Goal: Transaction & Acquisition: Purchase product/service

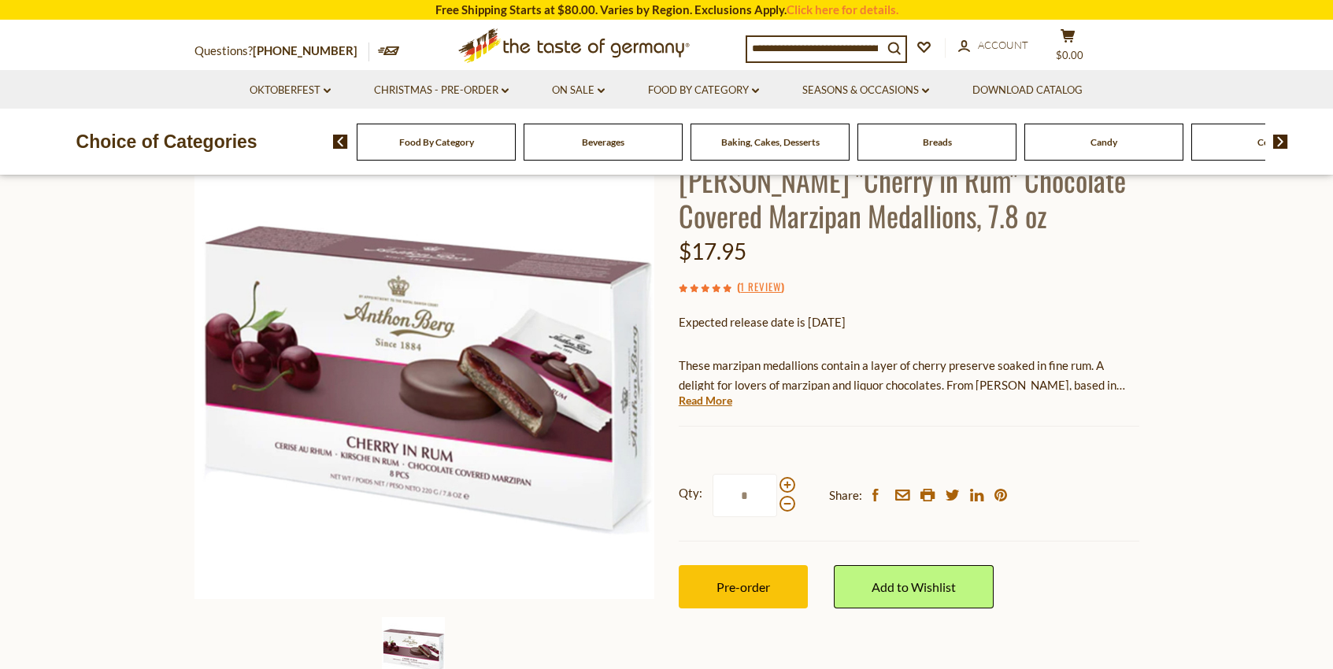
scroll to position [116, 0]
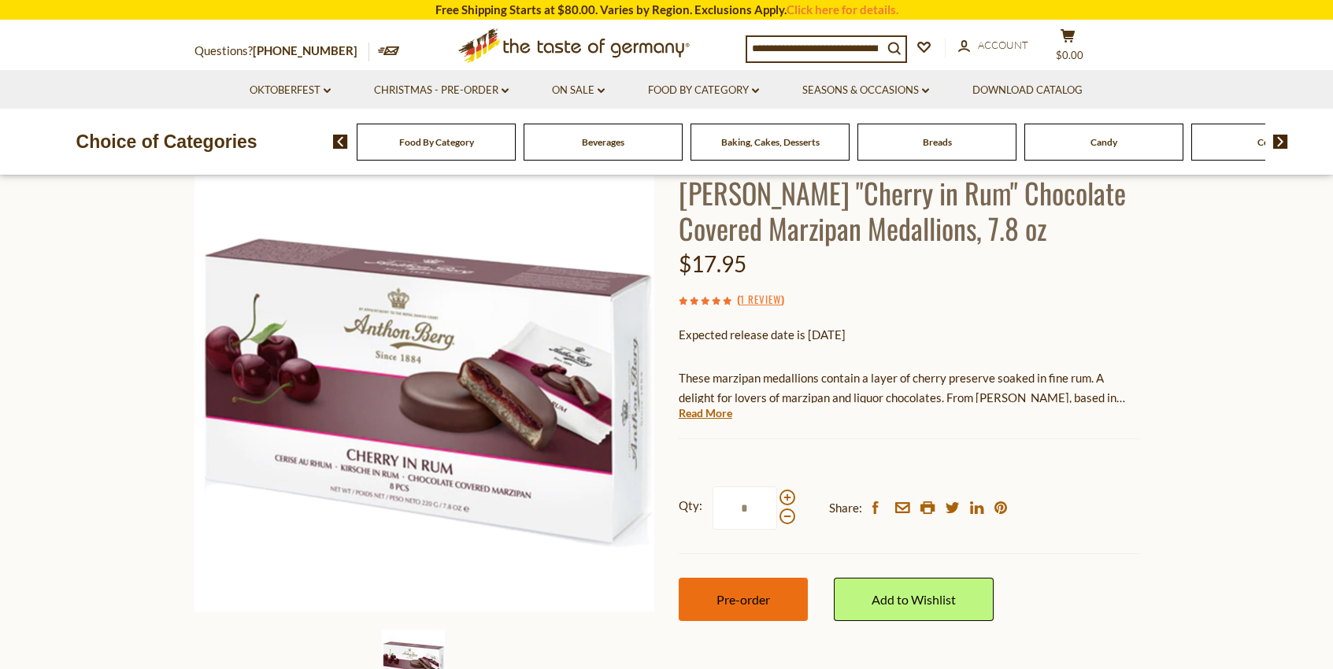
click at [770, 591] on button "Pre-order" at bounding box center [743, 599] width 129 height 43
click at [745, 610] on button "Pre-order" at bounding box center [743, 599] width 129 height 43
click at [747, 607] on button "Pre-order" at bounding box center [743, 599] width 129 height 43
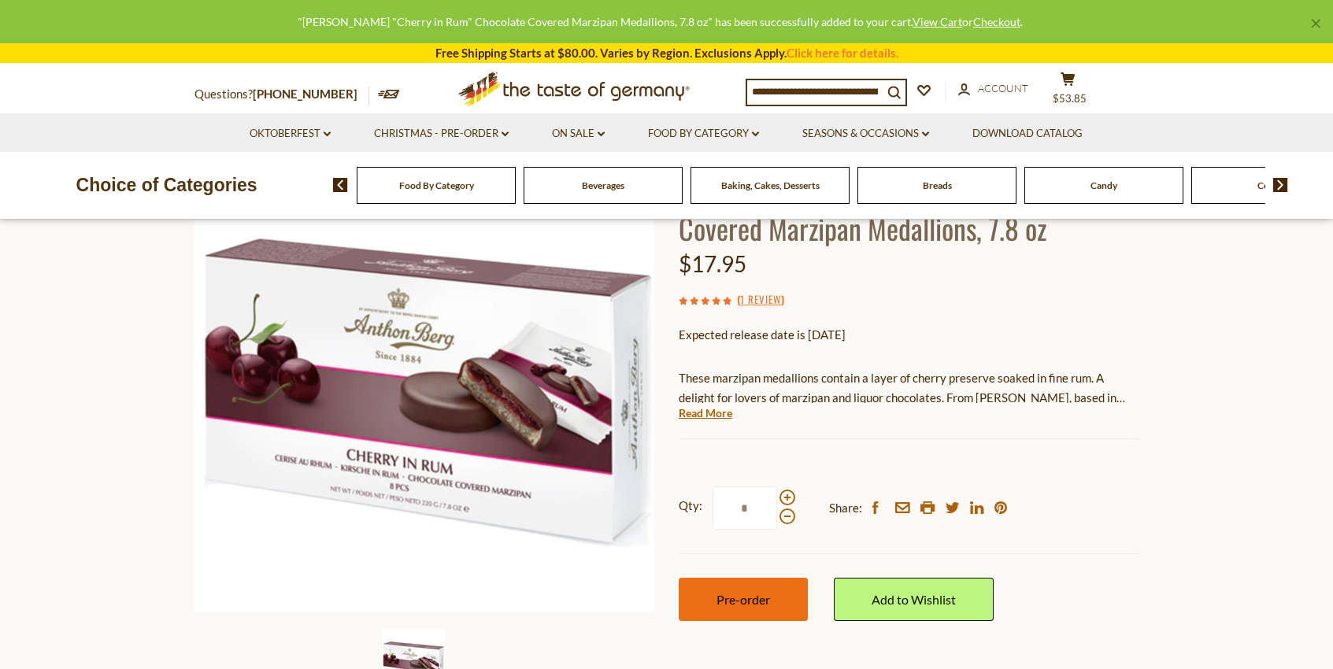
click at [747, 607] on button "Pre-order" at bounding box center [743, 599] width 129 height 43
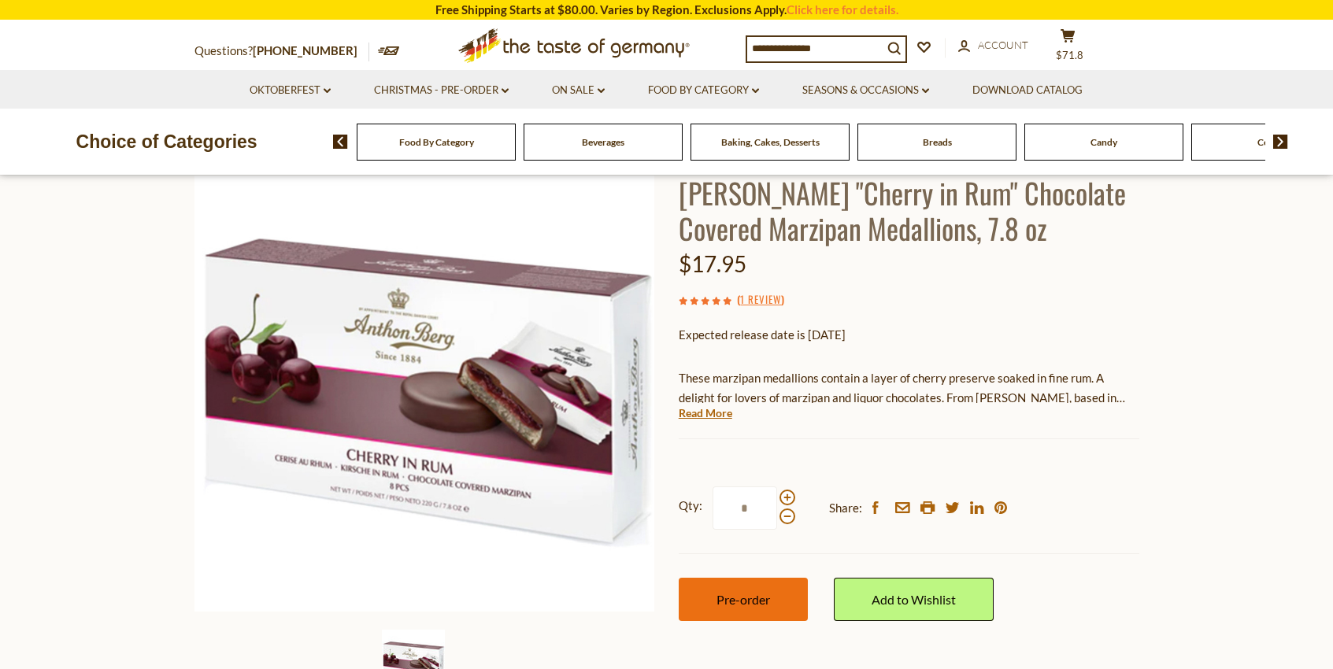
click at [747, 607] on button "Pre-order" at bounding box center [743, 599] width 129 height 43
click at [1077, 47] on button "cart $89.75" at bounding box center [1068, 47] width 47 height 39
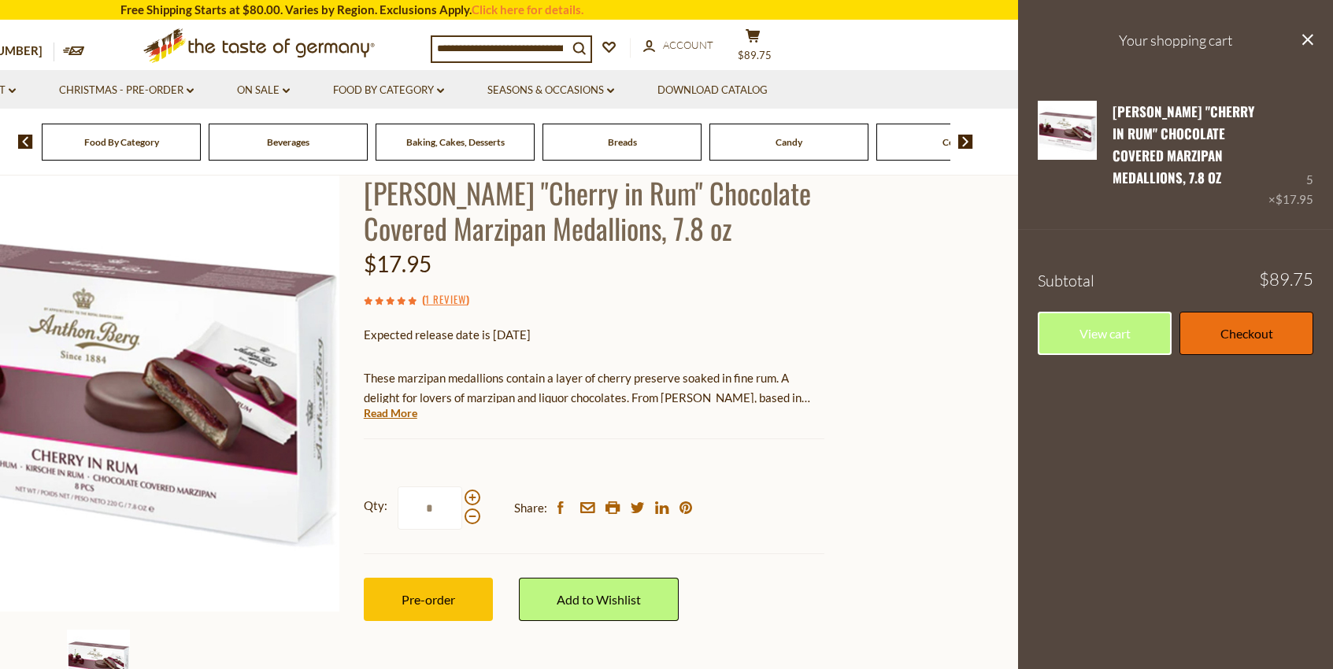
click at [1225, 337] on link "Checkout" at bounding box center [1247, 333] width 134 height 43
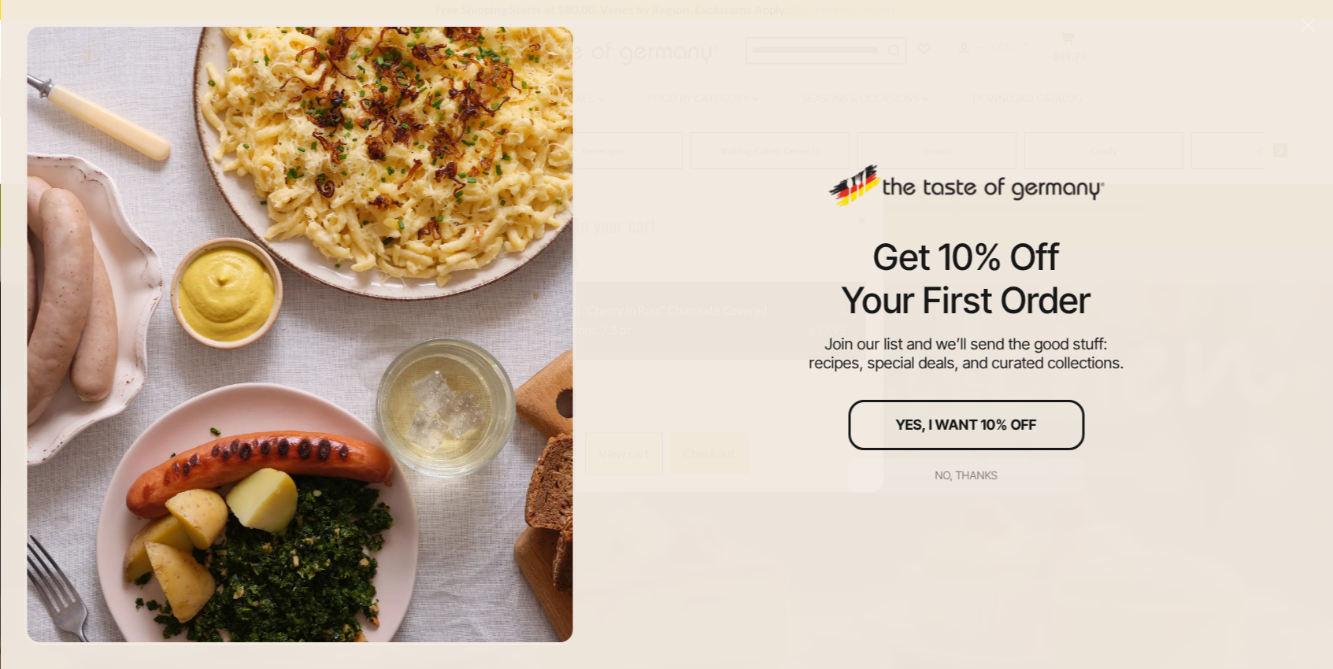
click at [966, 476] on div "No, thanks" at bounding box center [967, 475] width 62 height 11
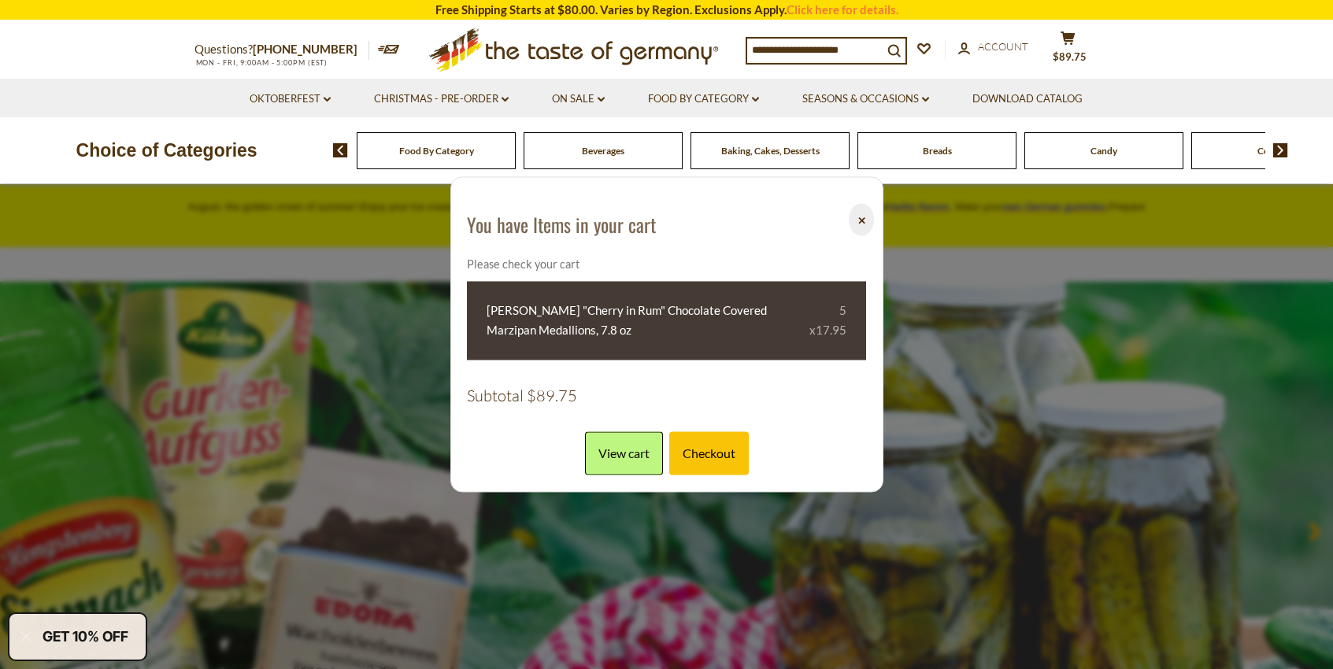
click at [859, 217] on button "⨉" at bounding box center [861, 219] width 24 height 32
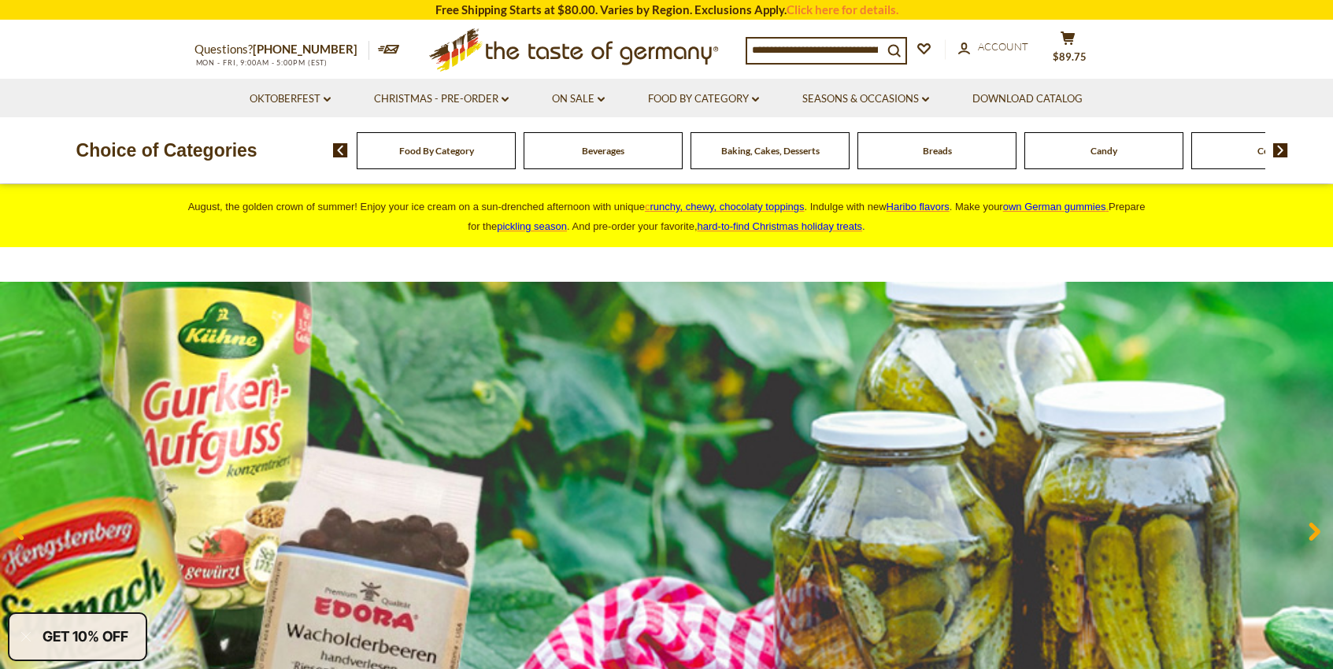
click at [434, 160] on div "Food By Category" at bounding box center [436, 150] width 159 height 37
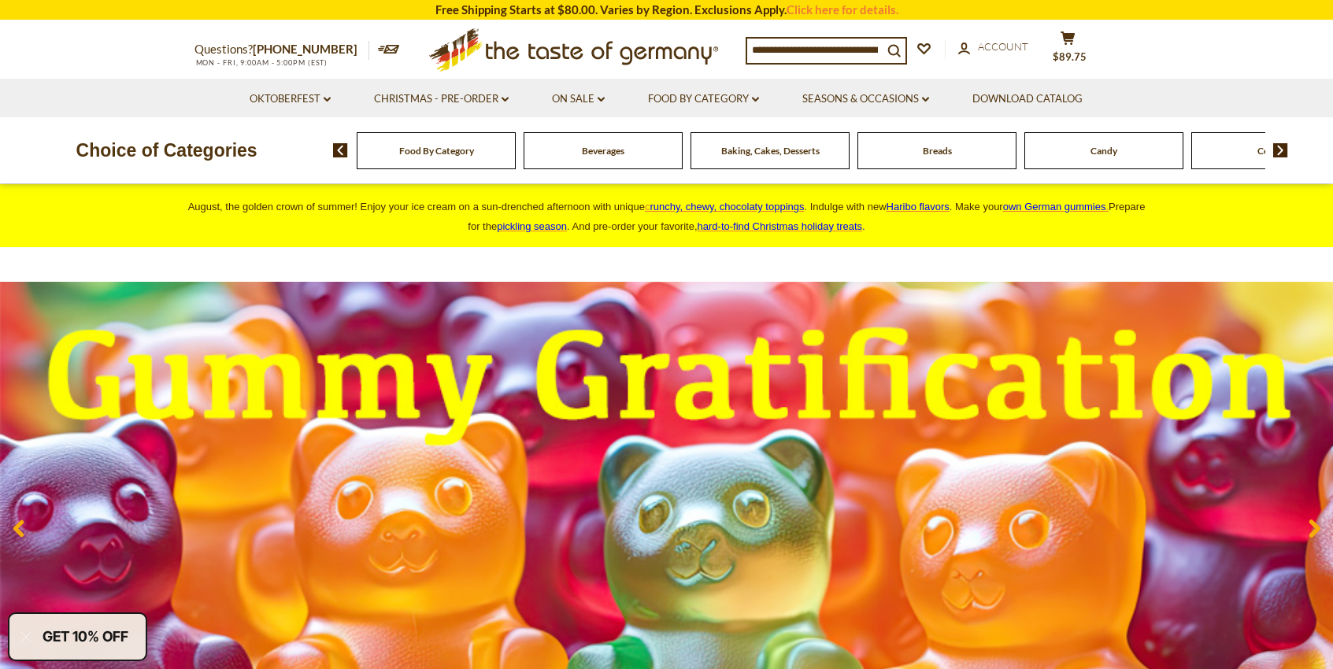
click at [438, 151] on span "Food By Category" at bounding box center [436, 151] width 75 height 12
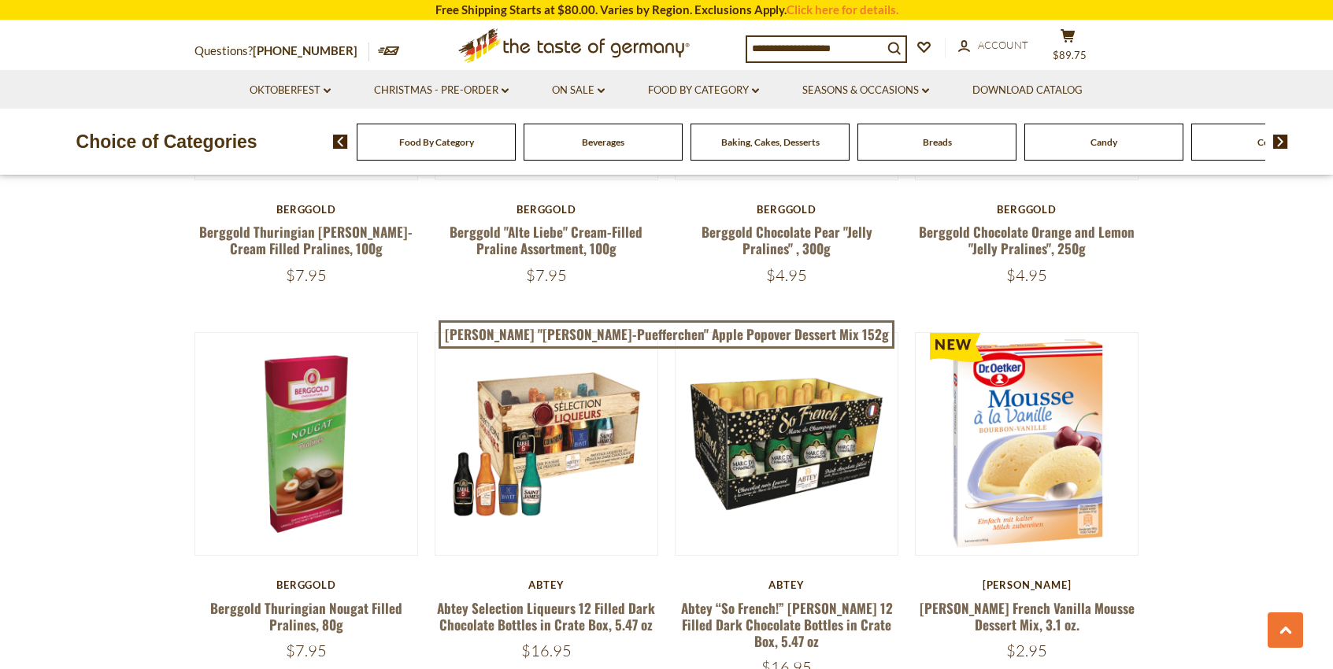
scroll to position [797, 0]
click at [1071, 53] on span "$89.75" at bounding box center [1070, 55] width 34 height 13
